Goal: Complete application form

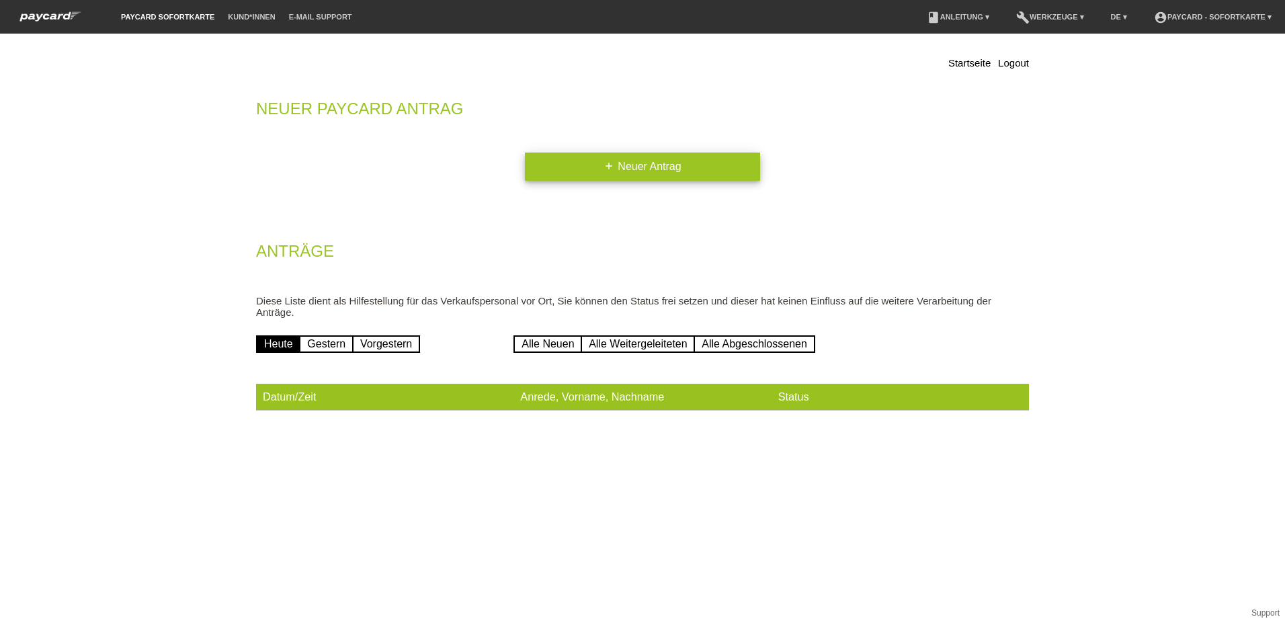
click at [622, 169] on link "add Neuer Antrag" at bounding box center [642, 167] width 235 height 28
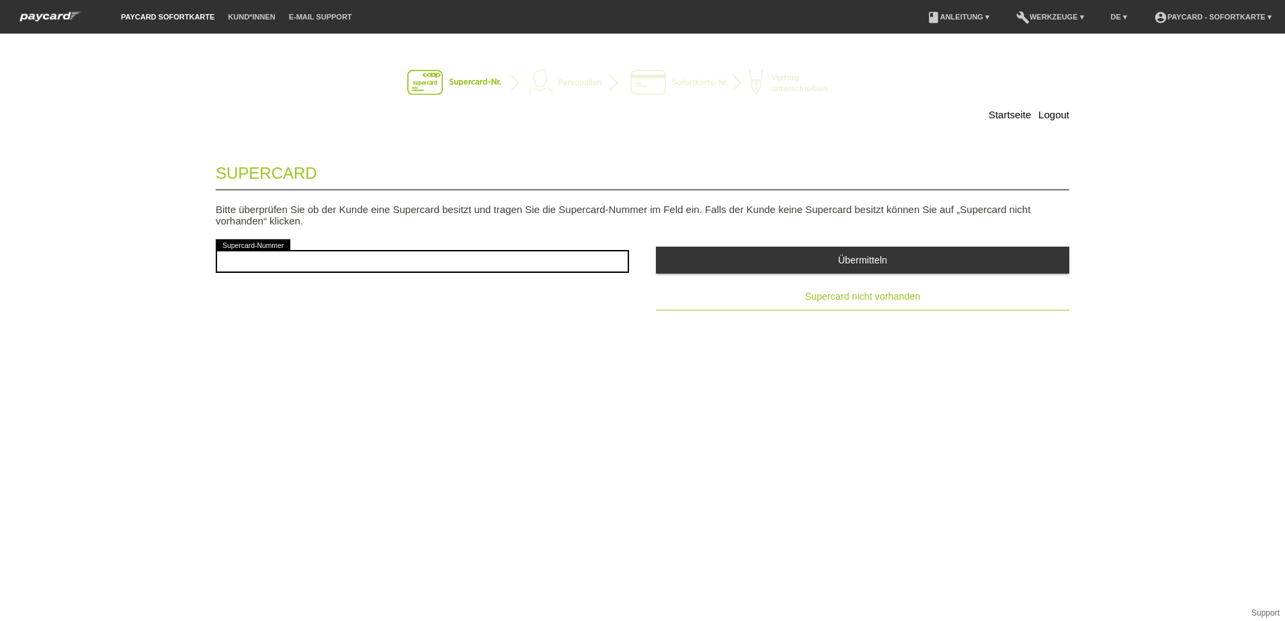
click at [895, 303] on button "Supercard nicht vorhanden" at bounding box center [862, 297] width 413 height 27
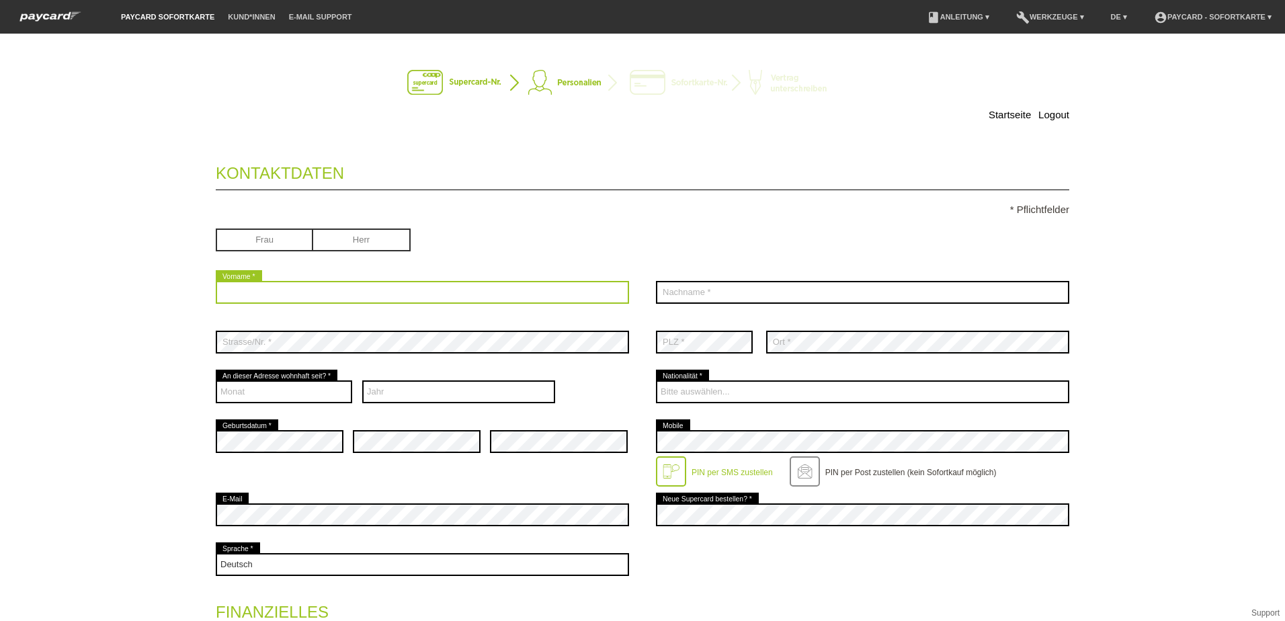
click at [337, 288] on input "text" at bounding box center [422, 292] width 413 height 23
type input "Lernoase Karin"
type input "Leuenberger besondere Volksschule"
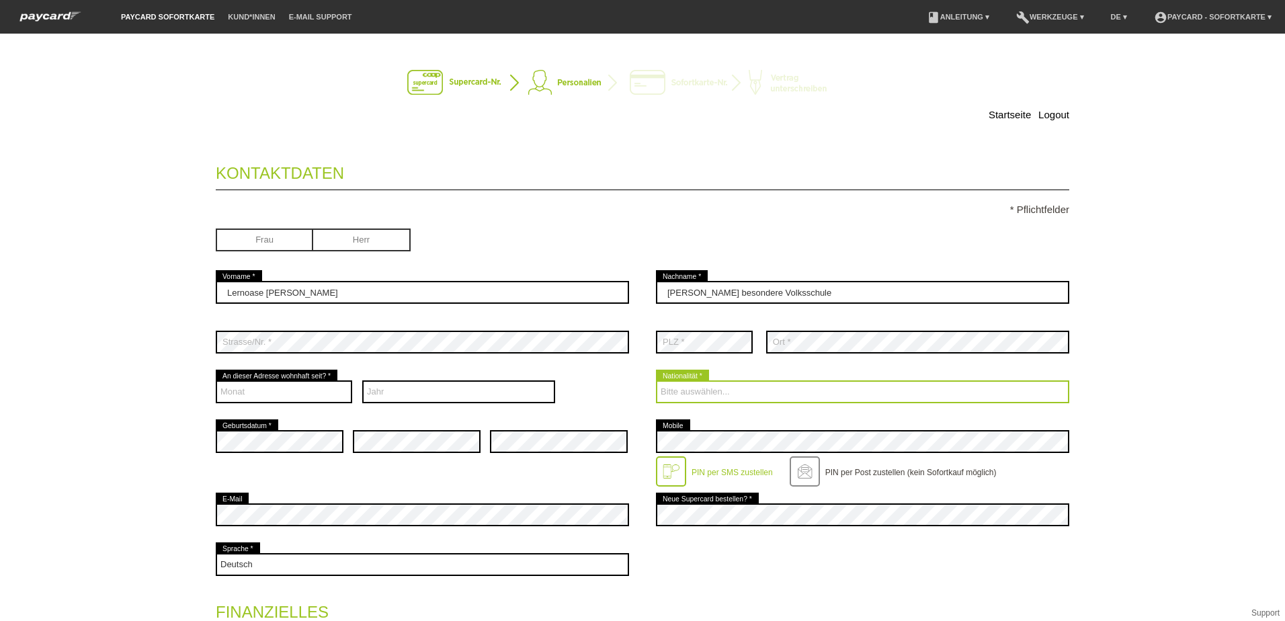
click at [732, 396] on select "Bitte auswählen... Schweiz Deutschland Liechtenstein Österreich ------------ Af…" at bounding box center [862, 391] width 413 height 23
select select "CH"
click at [656, 380] on select "Bitte auswählen... Schweiz Deutschland Liechtenstein Österreich ------------ Af…" at bounding box center [862, 391] width 413 height 23
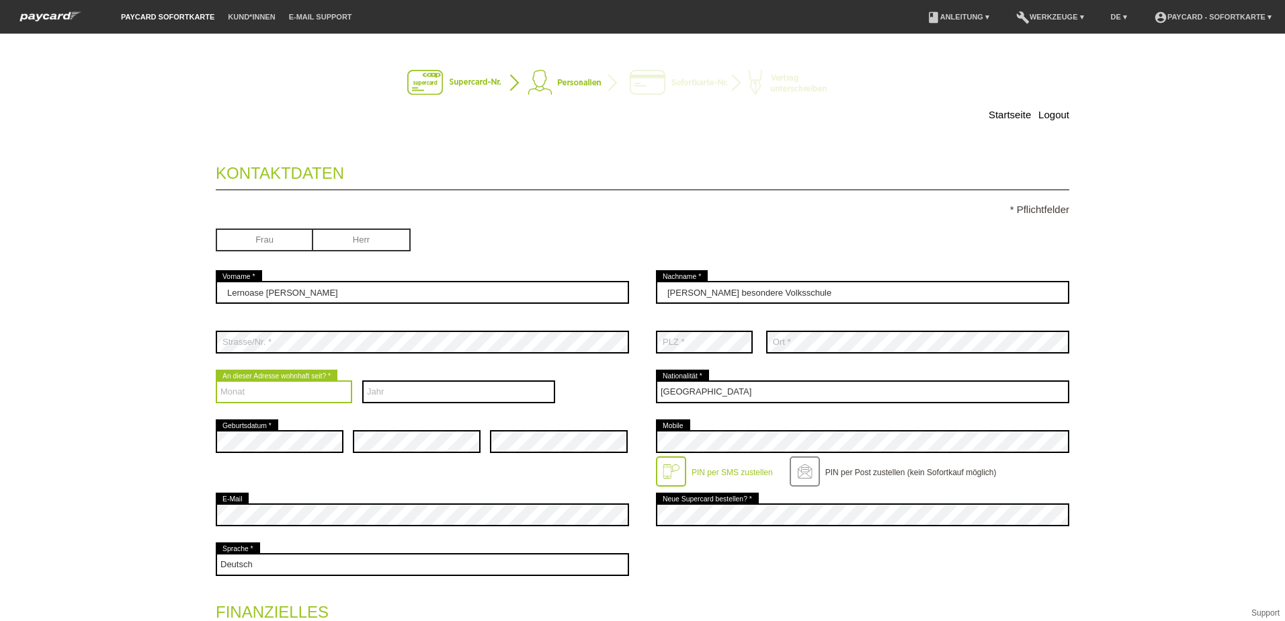
click at [245, 390] on select "Monat 01 02 03 04 05 06 07 08 09 10 11 12" at bounding box center [284, 391] width 136 height 23
click at [186, 458] on div "Startseite Logout Kontaktdaten * Pflichtfelder Frau Herr Lernoase Karin C" at bounding box center [642, 498] width 941 height 903
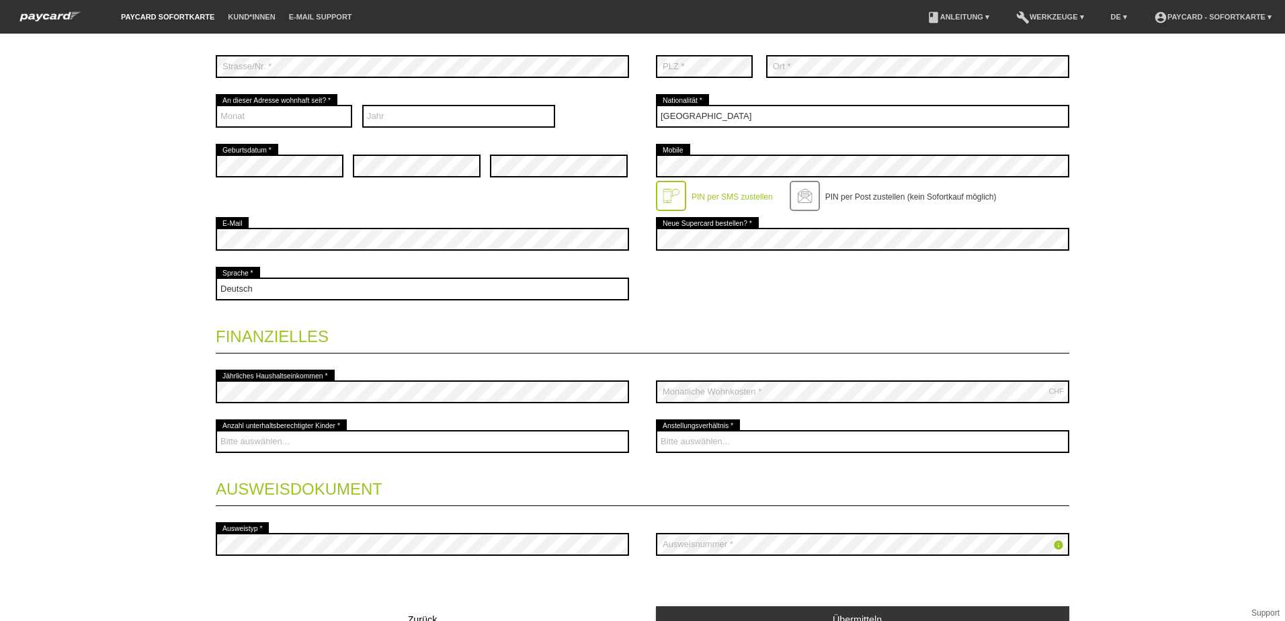
scroll to position [343, 0]
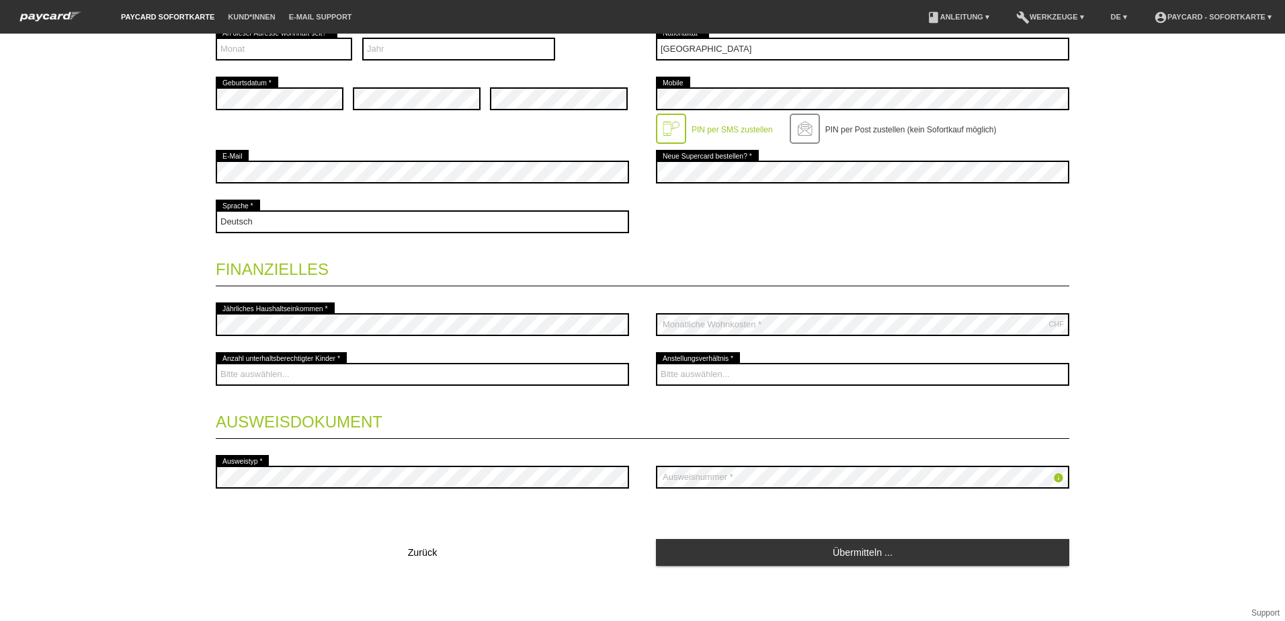
click at [412, 595] on div "Kontaktdaten * Pflichtfelder Frau Herr Lernoase Karin error Vorname * error Nac…" at bounding box center [642, 207] width 853 height 799
